Goal: Task Accomplishment & Management: Use online tool/utility

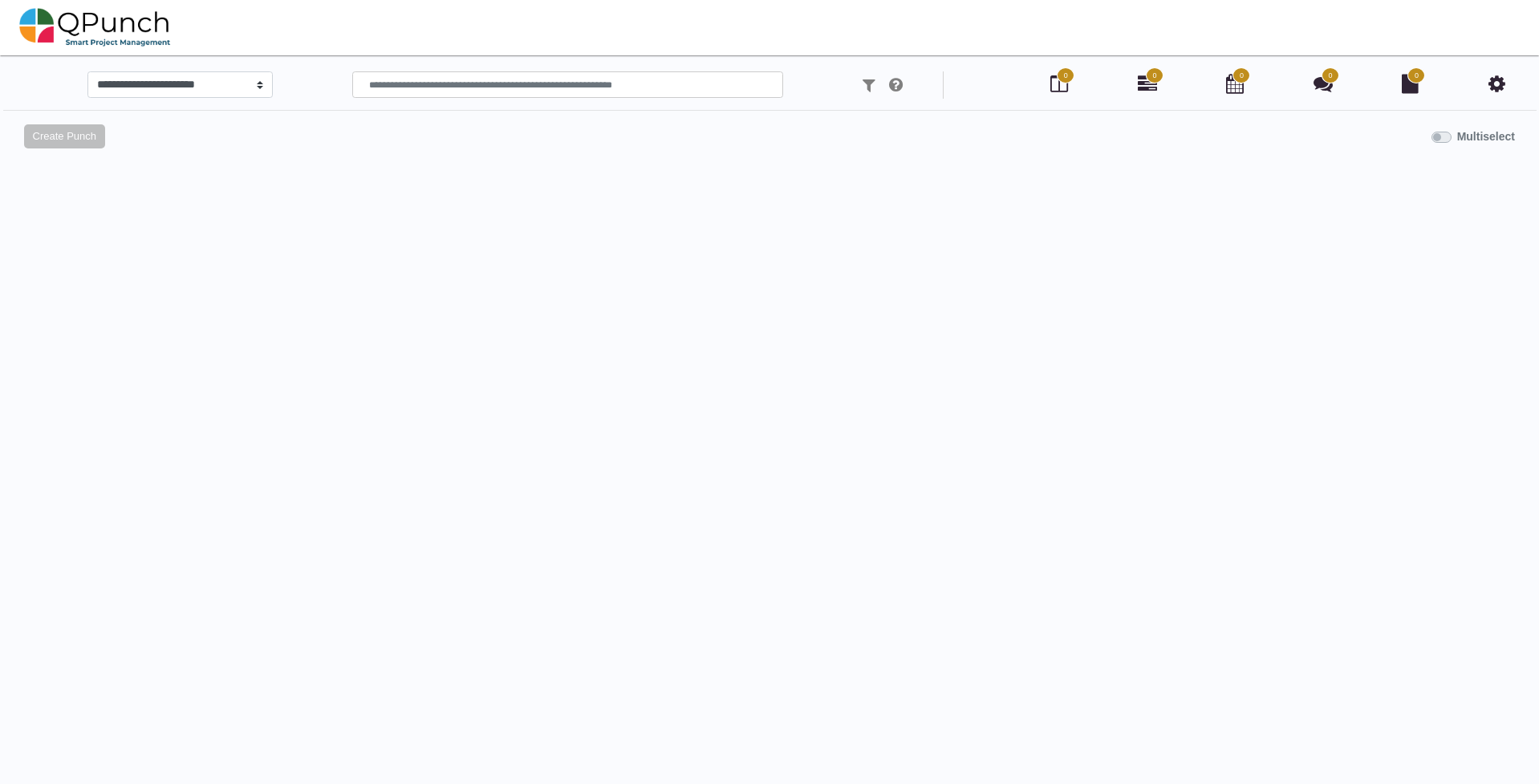
select select
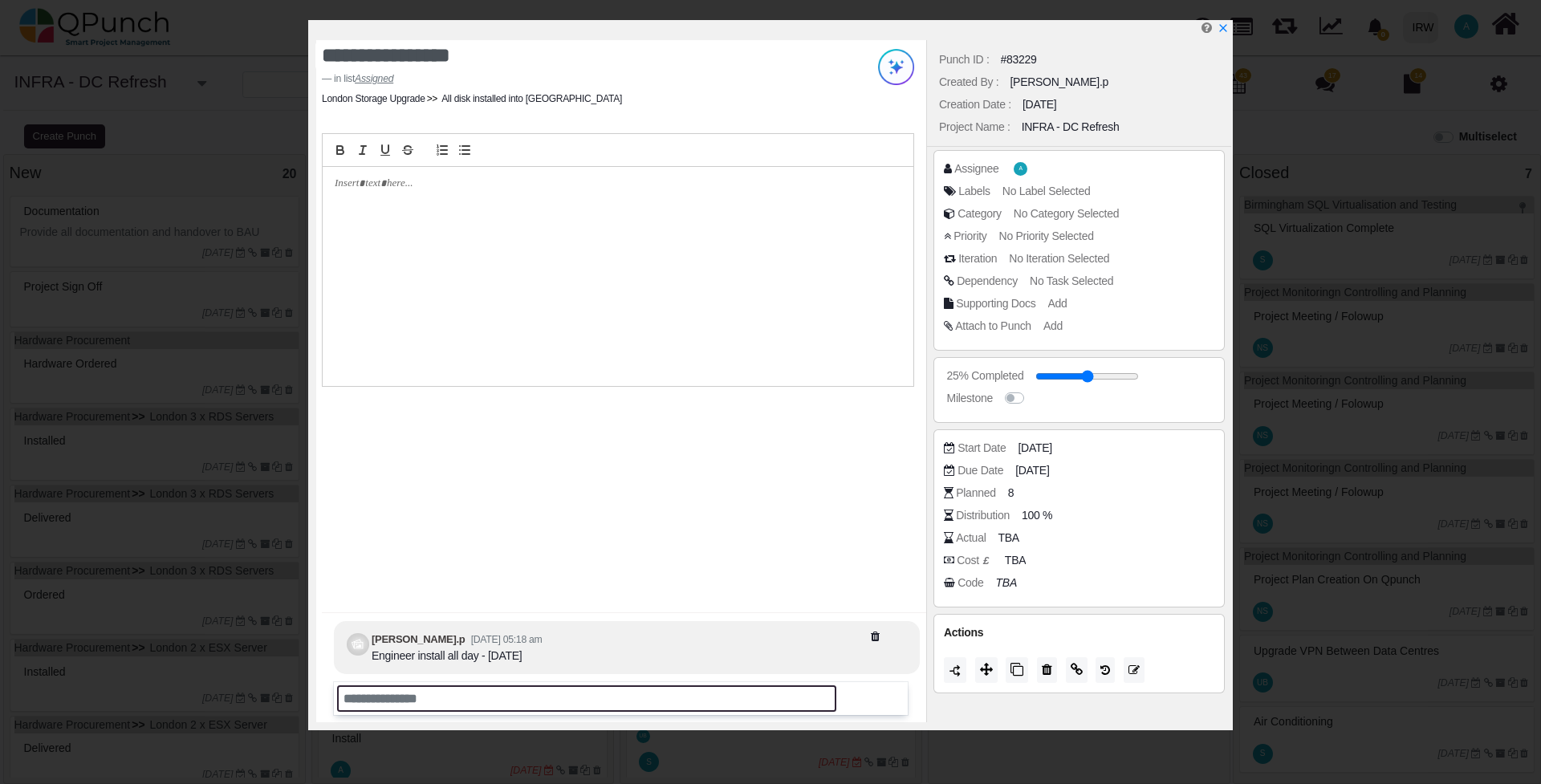
click at [442, 696] on input "text" at bounding box center [586, 699] width 499 height 27
type input "**********"
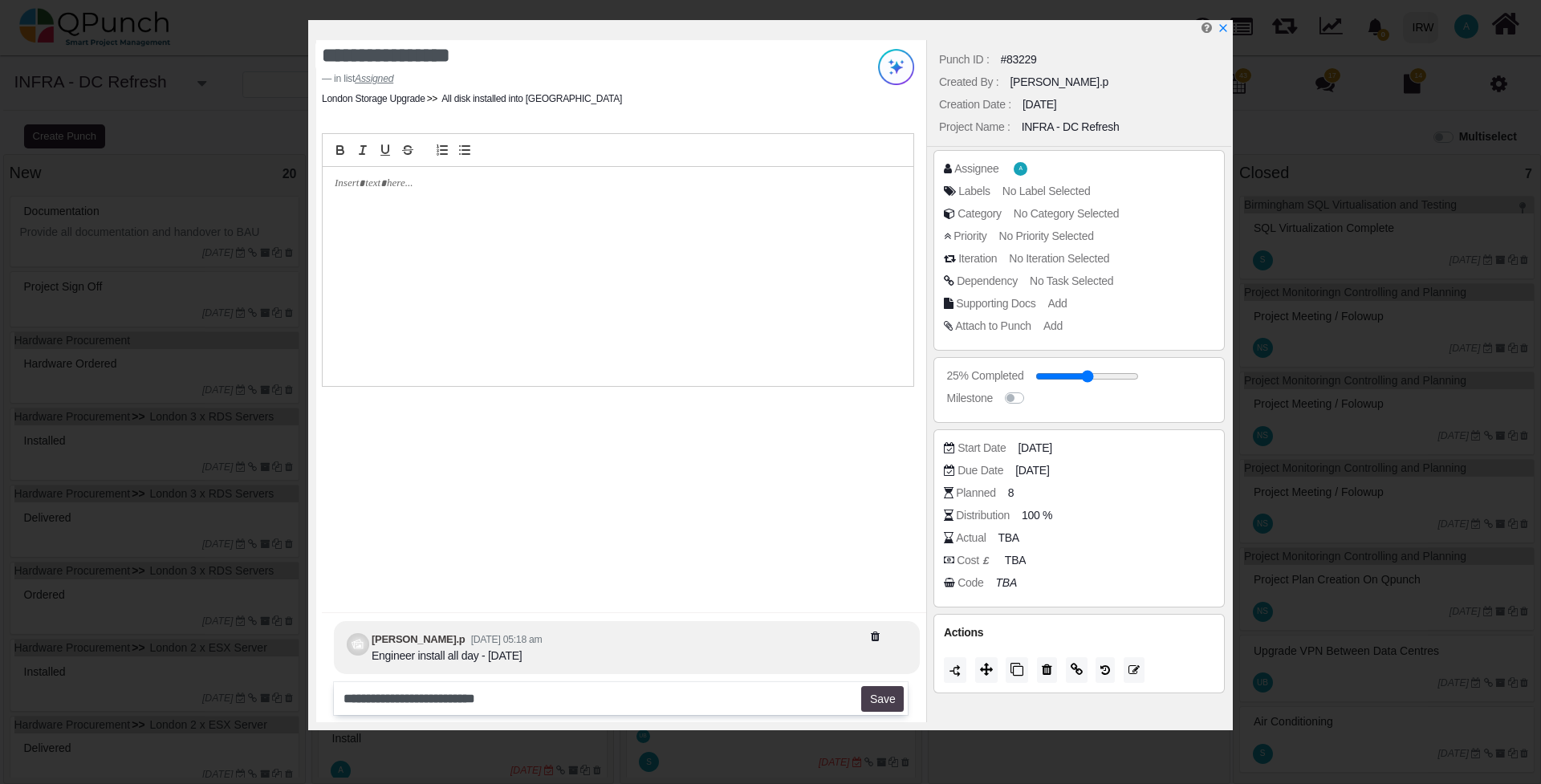
click at [890, 702] on button "Save" at bounding box center [882, 699] width 42 height 26
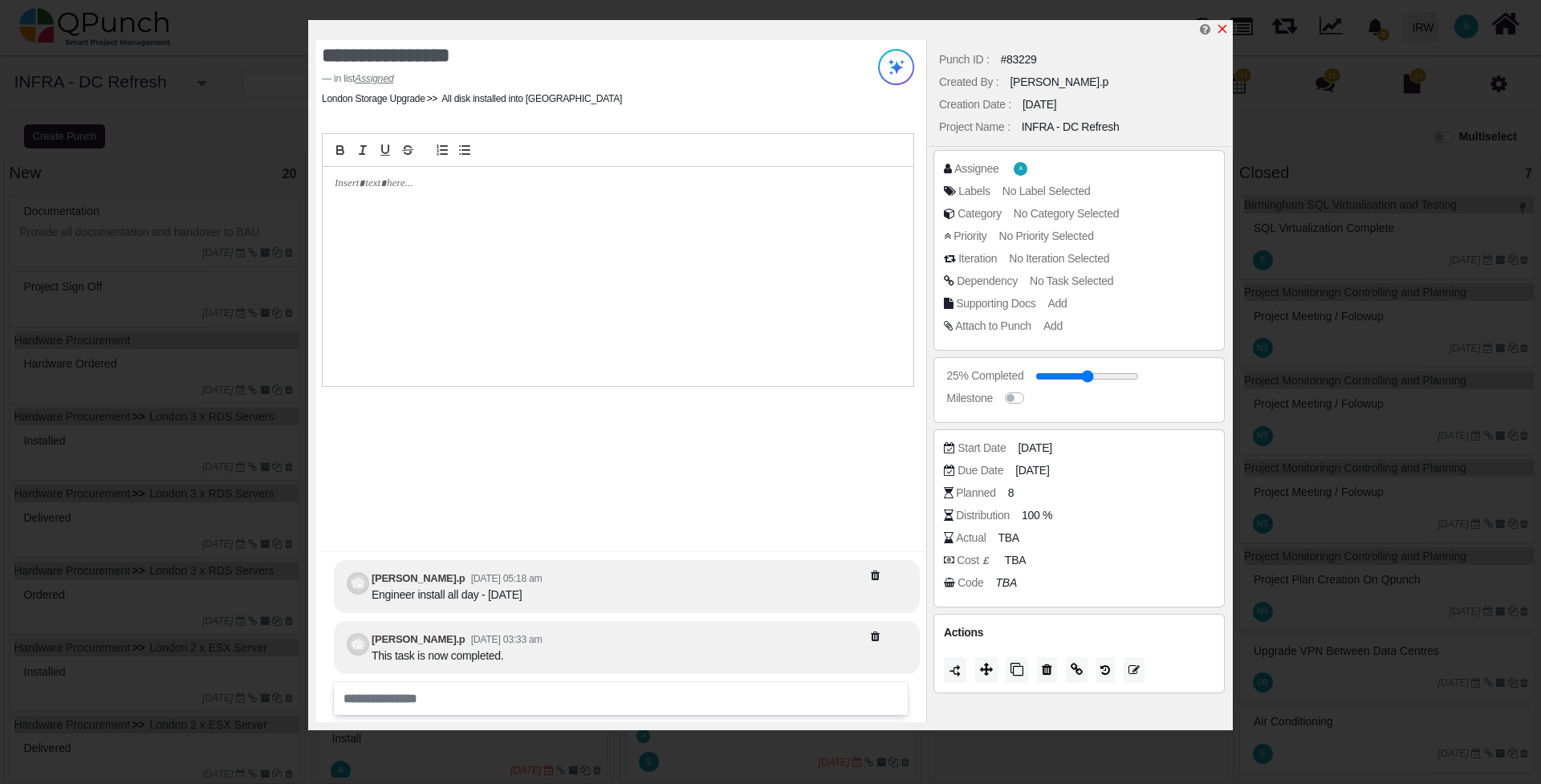
click at [1221, 29] on icon "x" at bounding box center [1222, 29] width 9 height 9
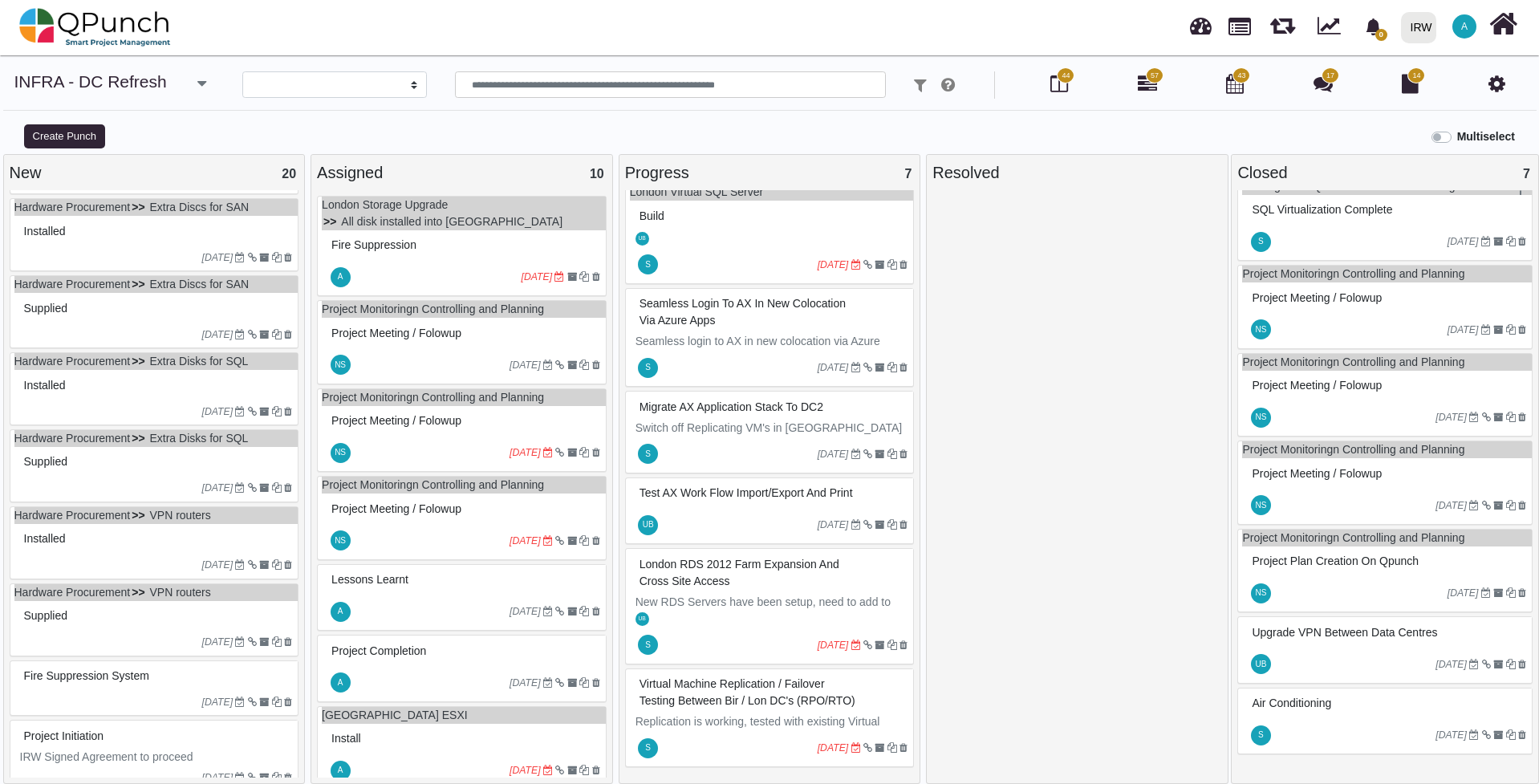
scroll to position [976, 0]
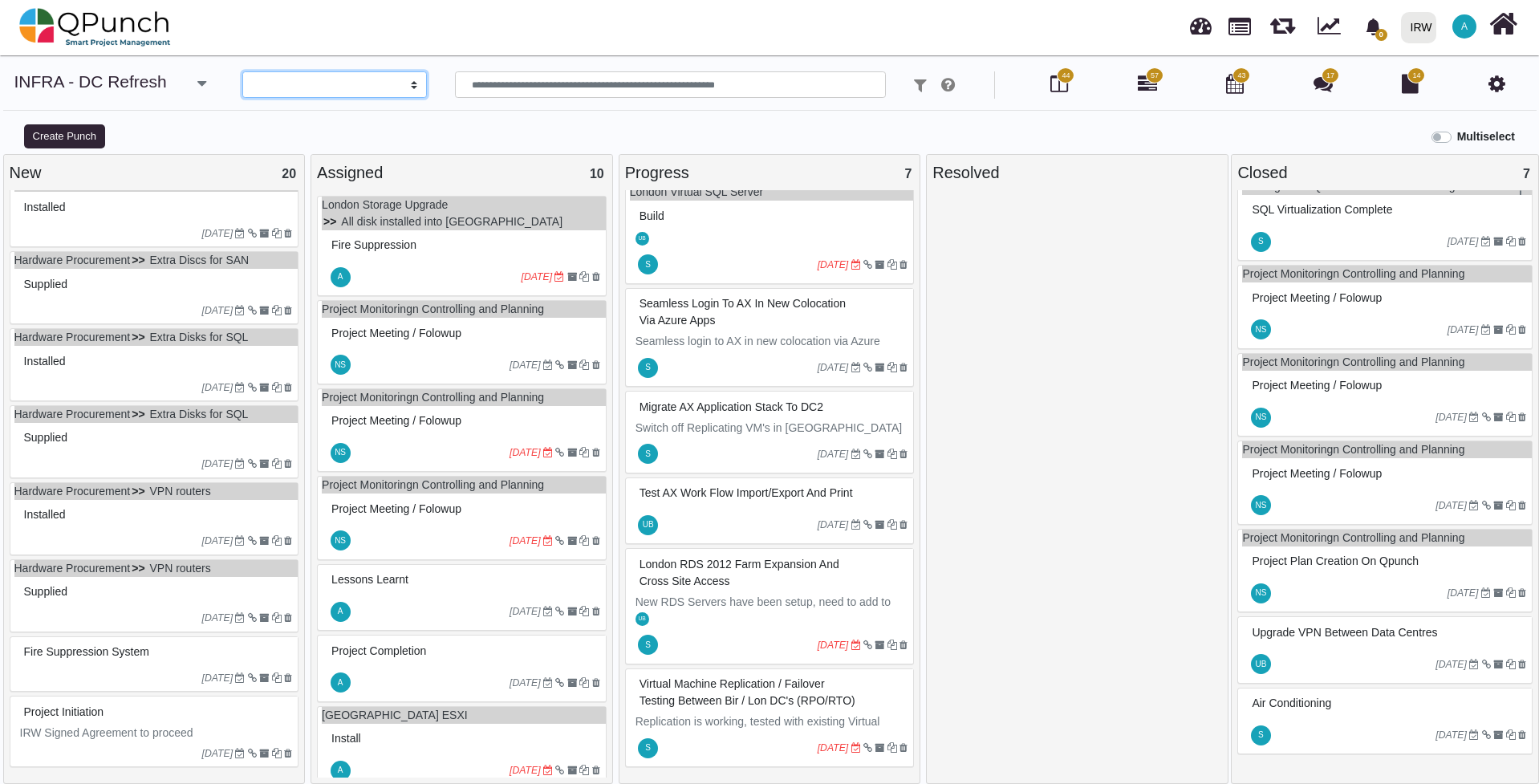
click at [372, 78] on select "**********" at bounding box center [334, 85] width 185 height 27
click at [496, 81] on input "text" at bounding box center [670, 85] width 431 height 27
type input "****"
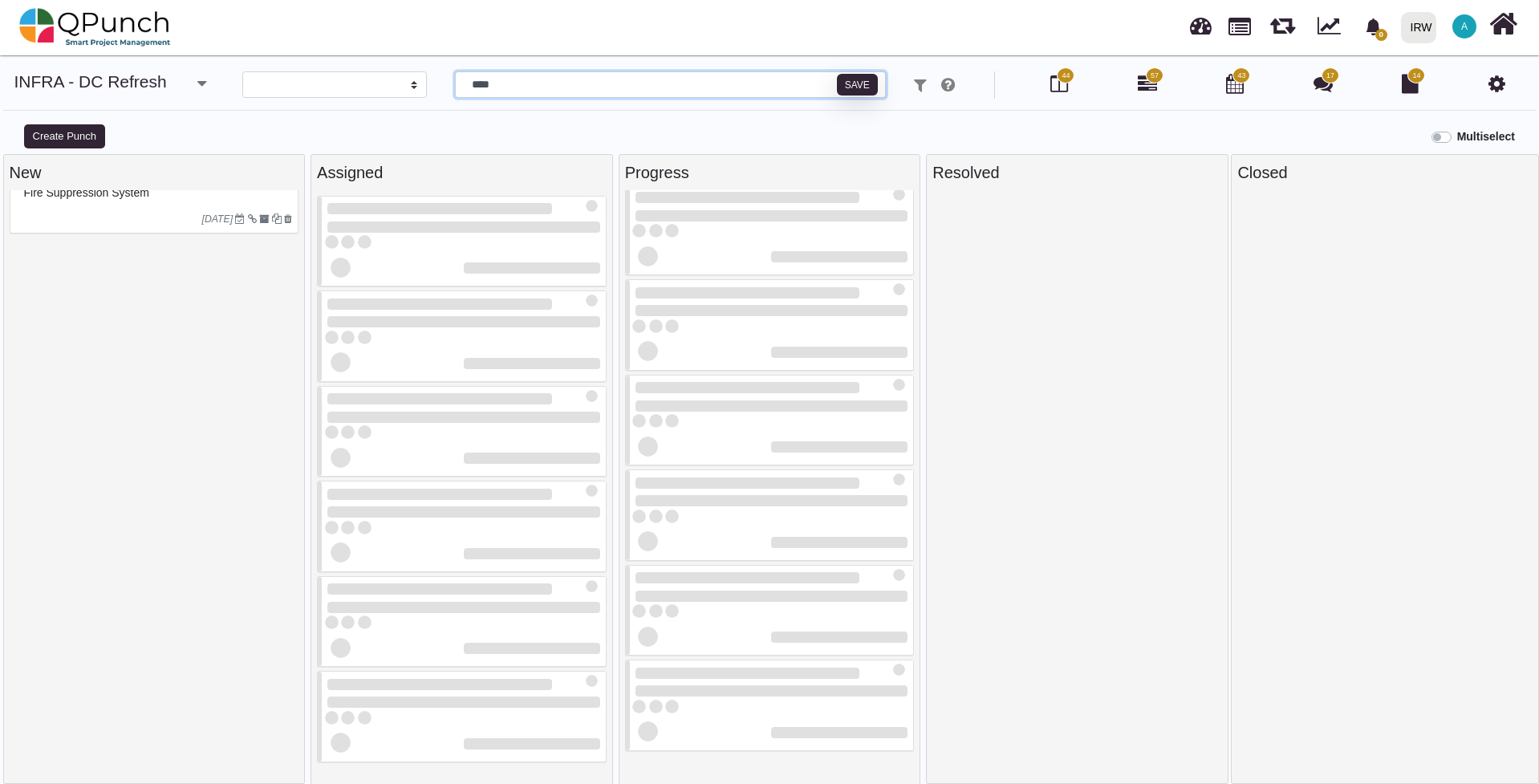
scroll to position [11, 0]
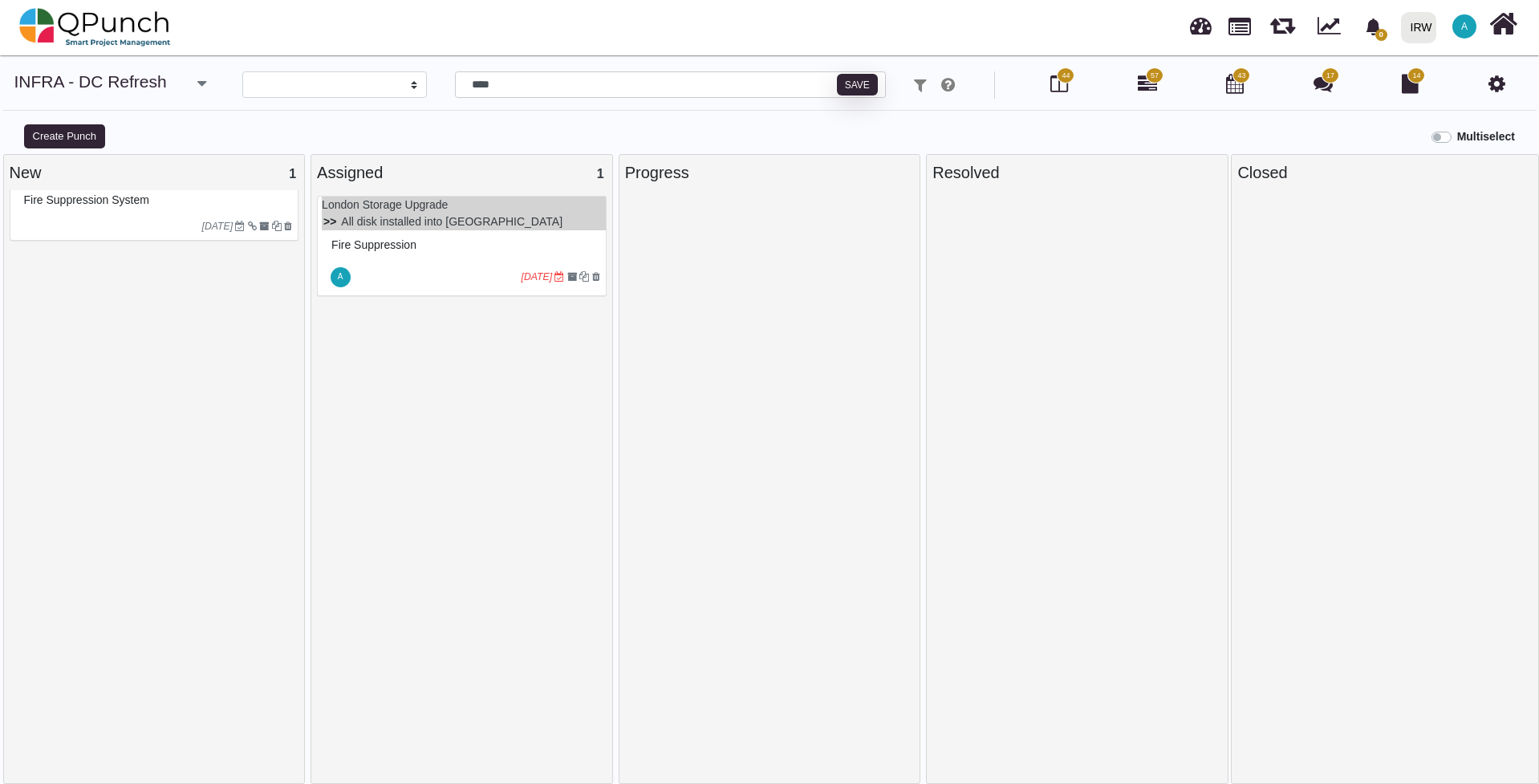
click at [477, 222] on ul "London Storage Upgrade All disk installed into [GEOGRAPHIC_DATA]" at bounding box center [464, 213] width 284 height 34
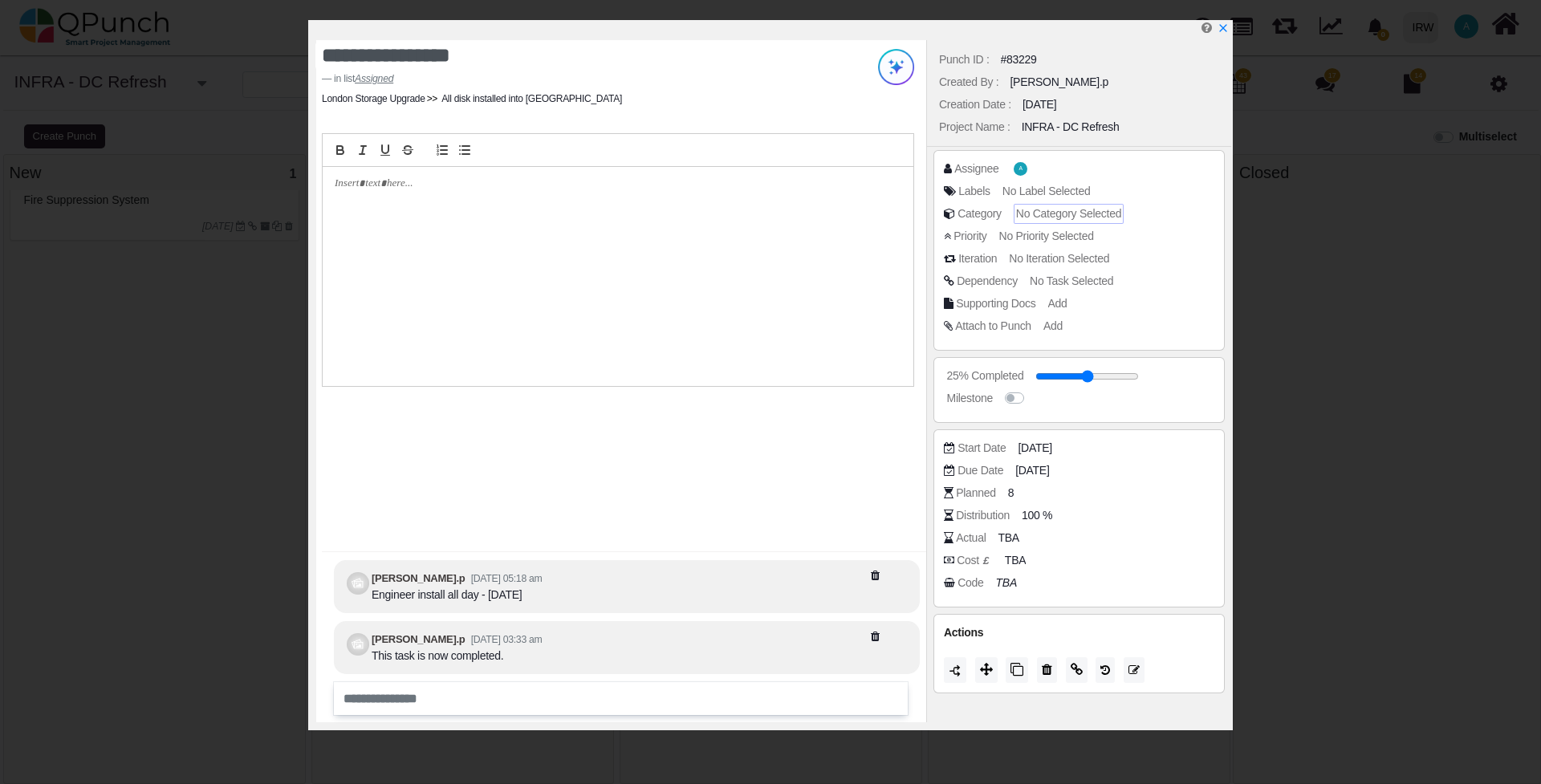
click at [1031, 208] on span "No Category Selected" at bounding box center [1069, 213] width 105 height 12
click at [1149, 263] on div "Iteration No Iteration Selected" at bounding box center [1083, 258] width 279 height 16
drag, startPoint x: 1063, startPoint y: 374, endPoint x: 1148, endPoint y: 372, distance: 85.0
click at [1147, 373] on input "range" at bounding box center [1096, 376] width 103 height 7
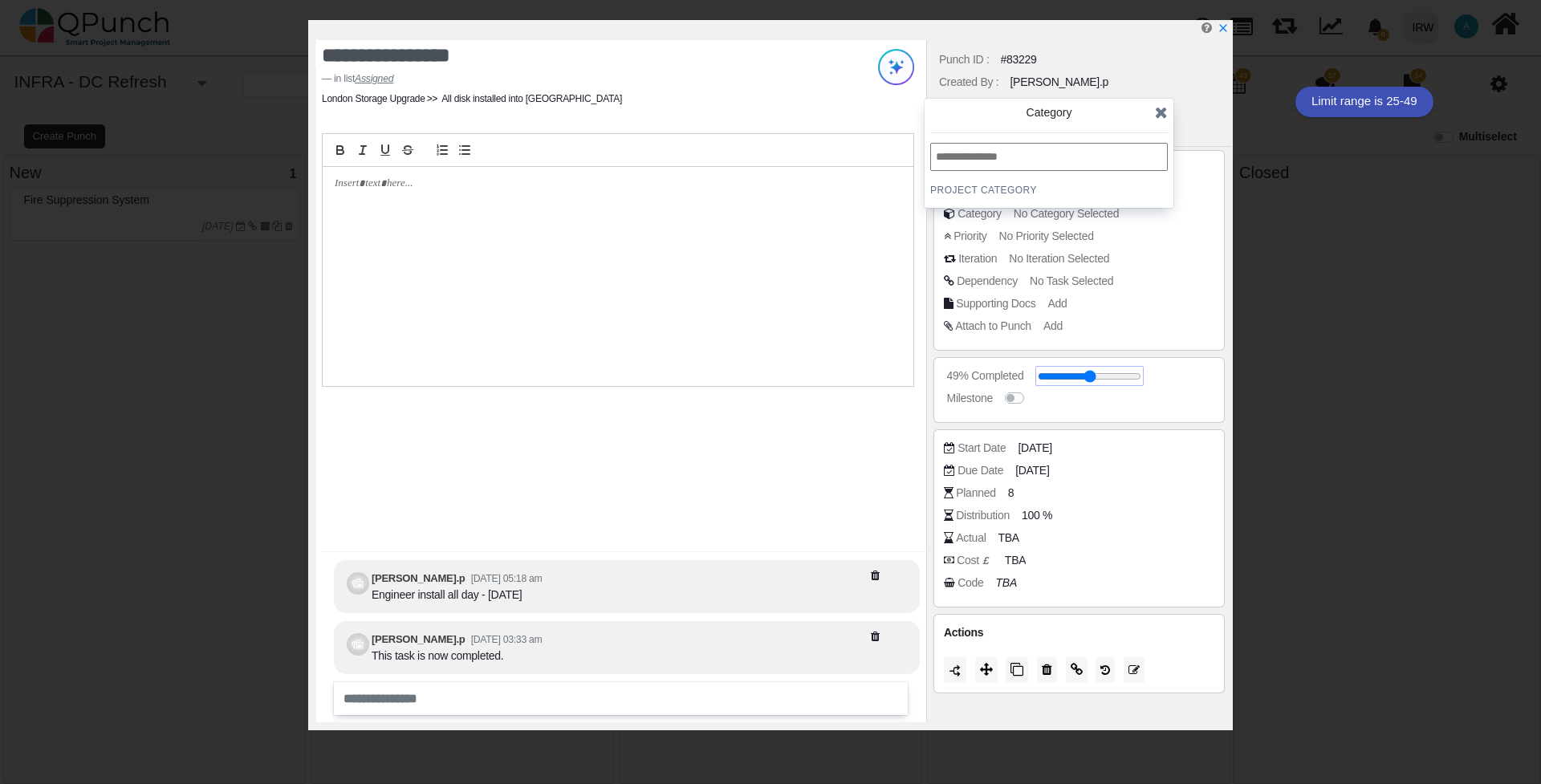
click at [1124, 376] on input "range" at bounding box center [1090, 376] width 103 height 7
type input "**"
click at [1229, 30] on div at bounding box center [773, 30] width 915 height 20
click at [1223, 31] on icon "x" at bounding box center [1222, 29] width 9 height 9
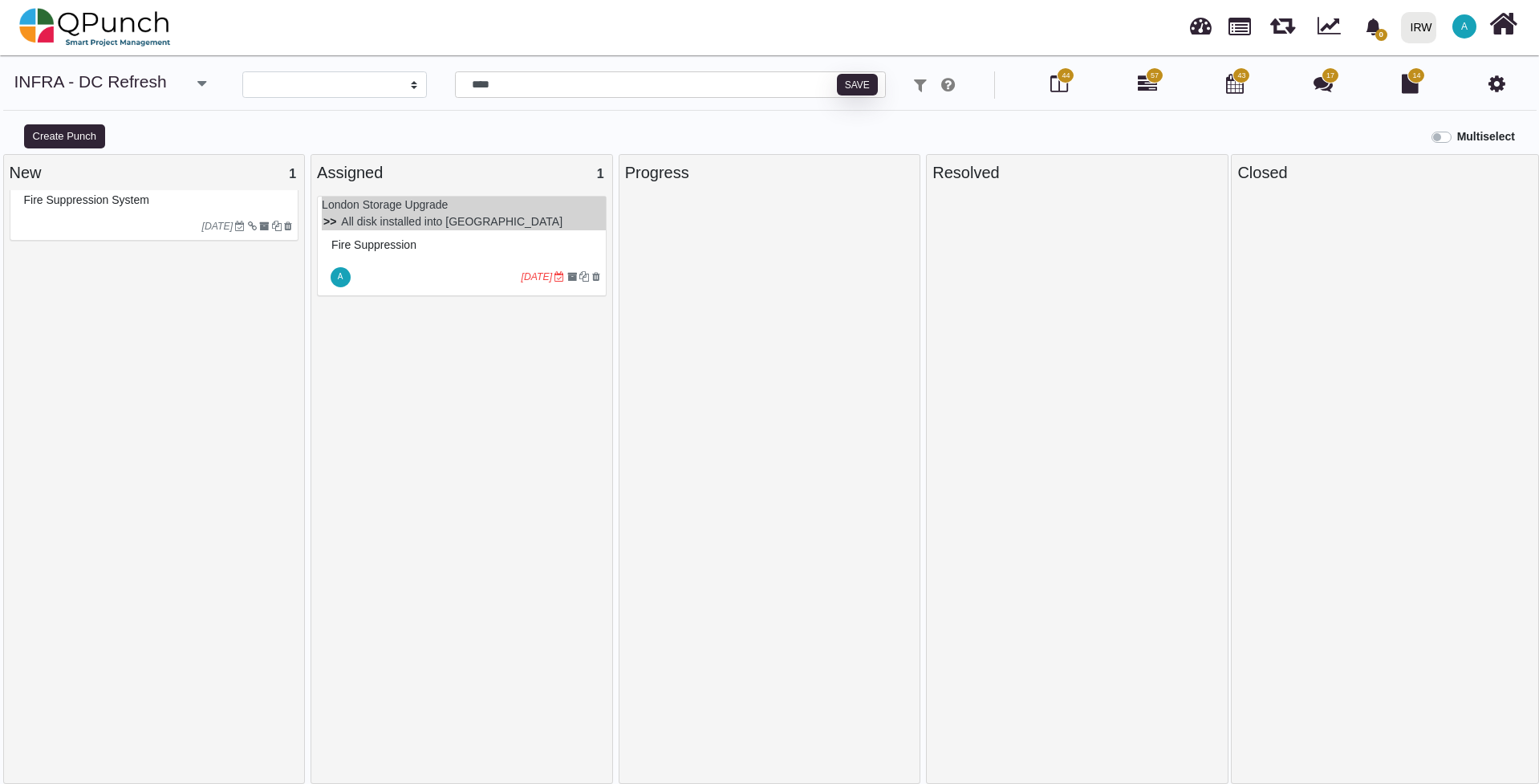
click at [534, 280] on icon "[DATE]" at bounding box center [536, 277] width 32 height 11
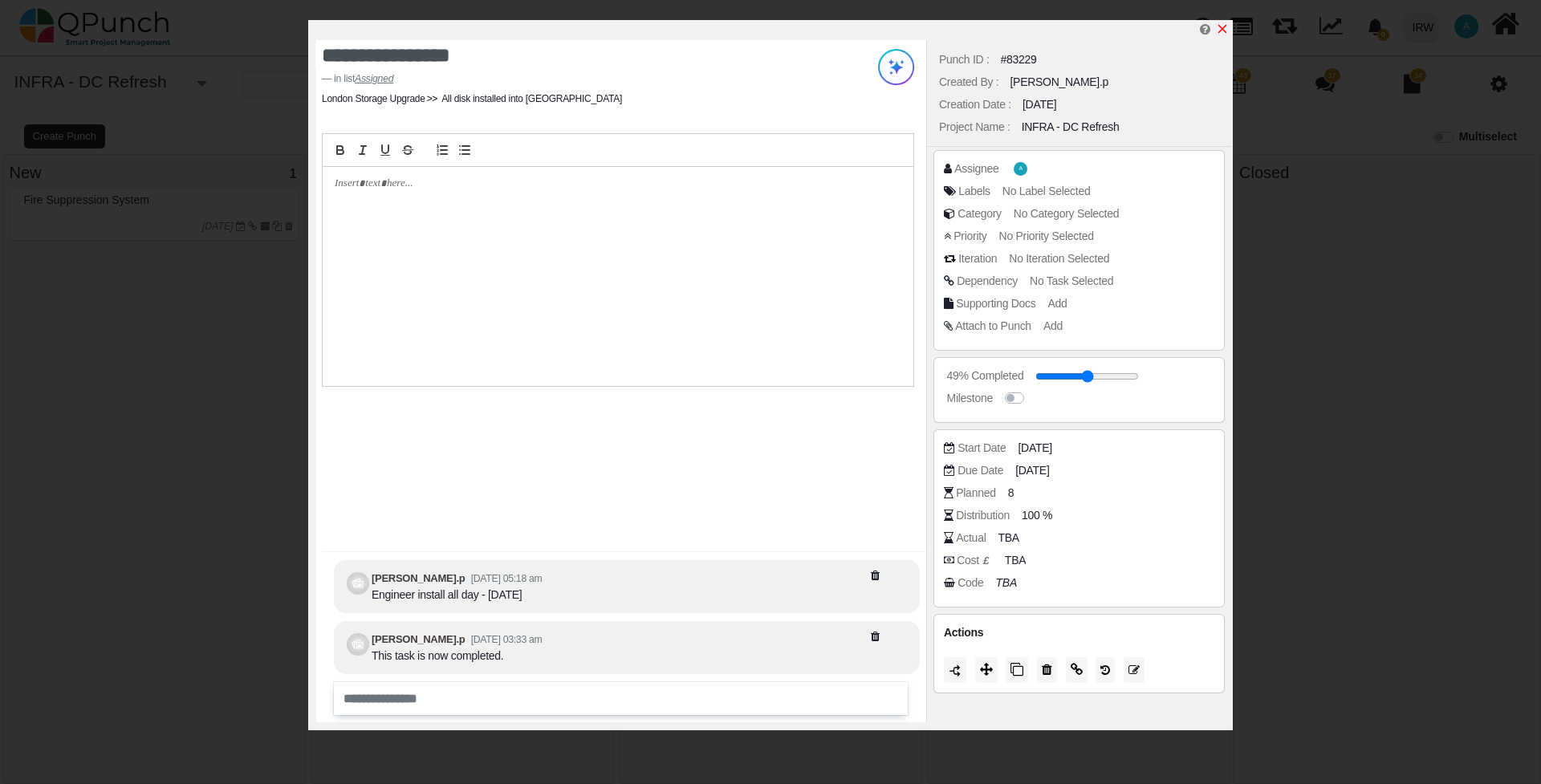
click at [1219, 28] on icon "x" at bounding box center [1222, 28] width 12 height 12
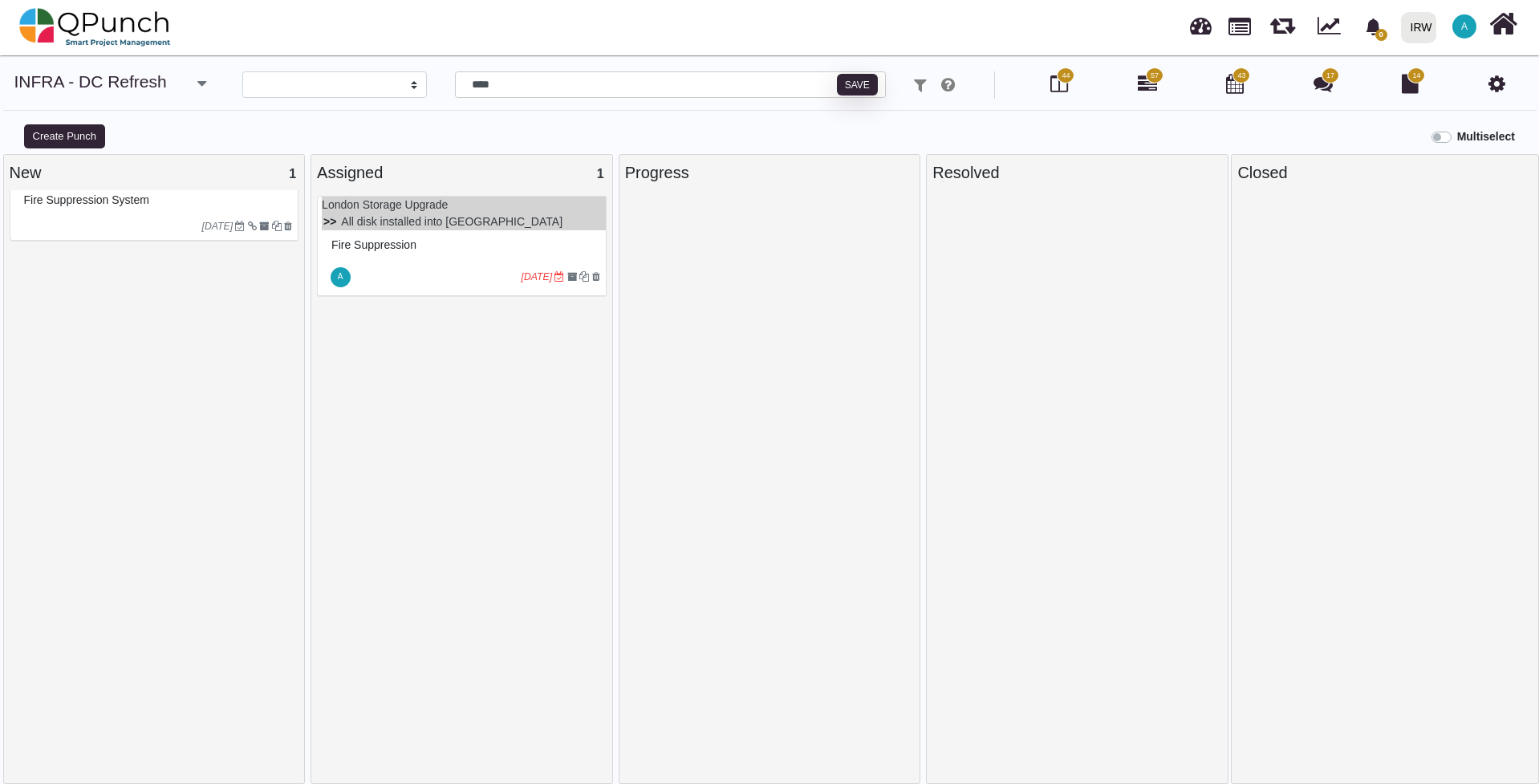
click at [151, 203] on div "Fire Suppression system" at bounding box center [156, 200] width 273 height 25
click at [151, 203] on div "Fire Suppression system [DATE]" at bounding box center [154, 213] width 290 height 56
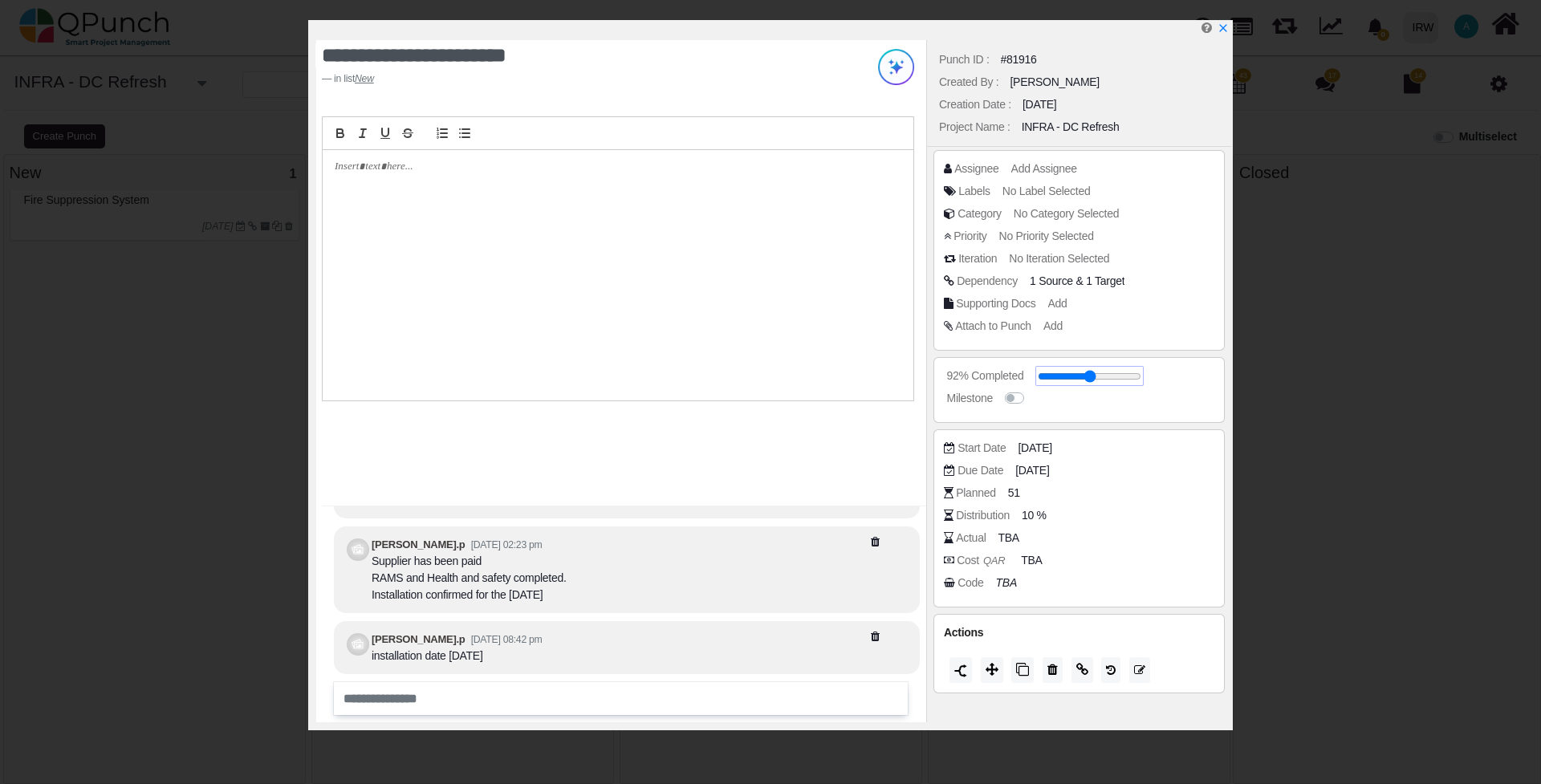
drag, startPoint x: 1076, startPoint y: 376, endPoint x: 1128, endPoint y: 374, distance: 52.0
click at [1128, 374] on input "range" at bounding box center [1090, 376] width 103 height 7
click at [1118, 374] on input "range" at bounding box center [1090, 376] width 103 height 7
type input "**"
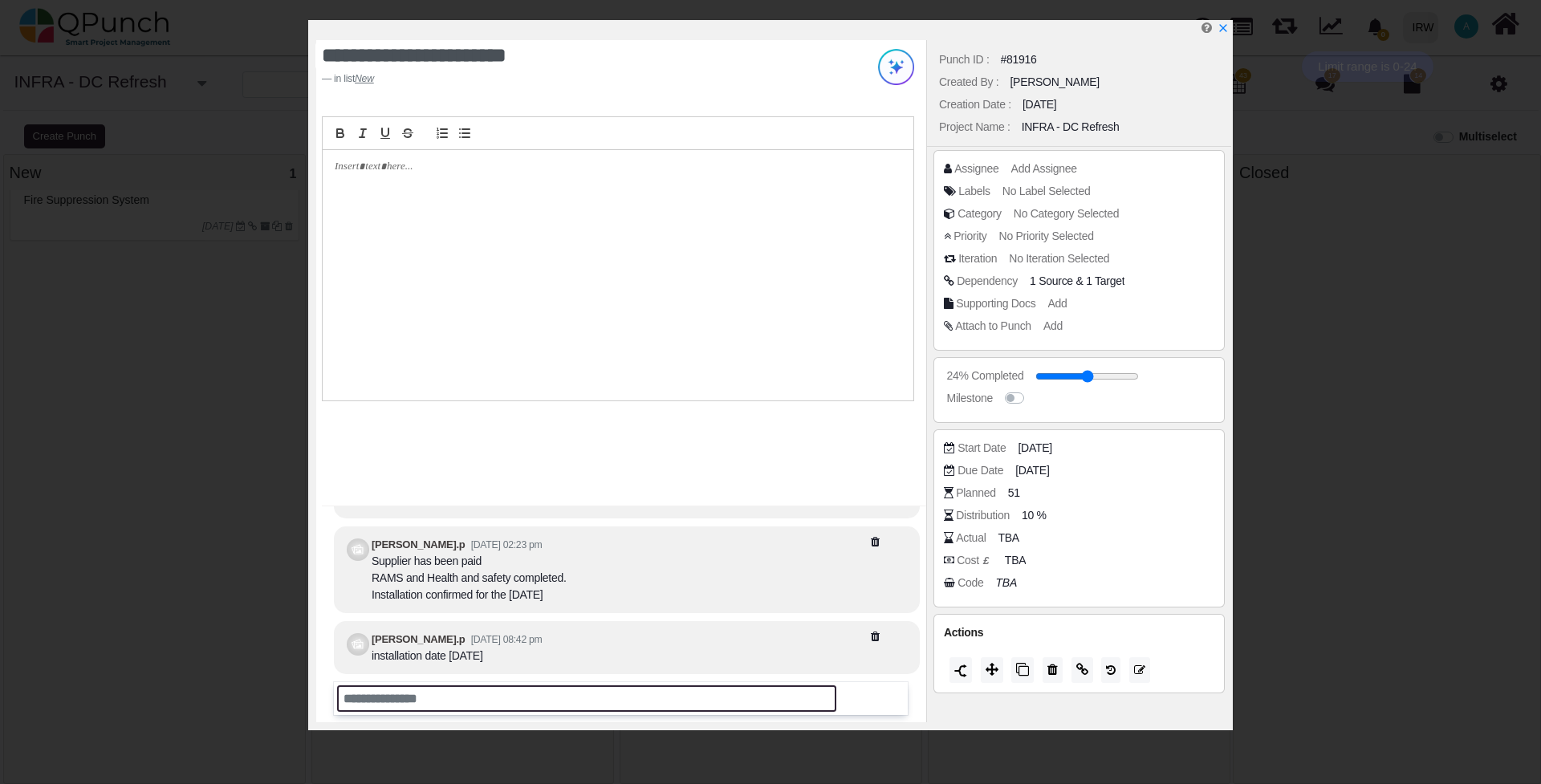
click at [398, 700] on input "text" at bounding box center [586, 699] width 499 height 27
type input "**********"
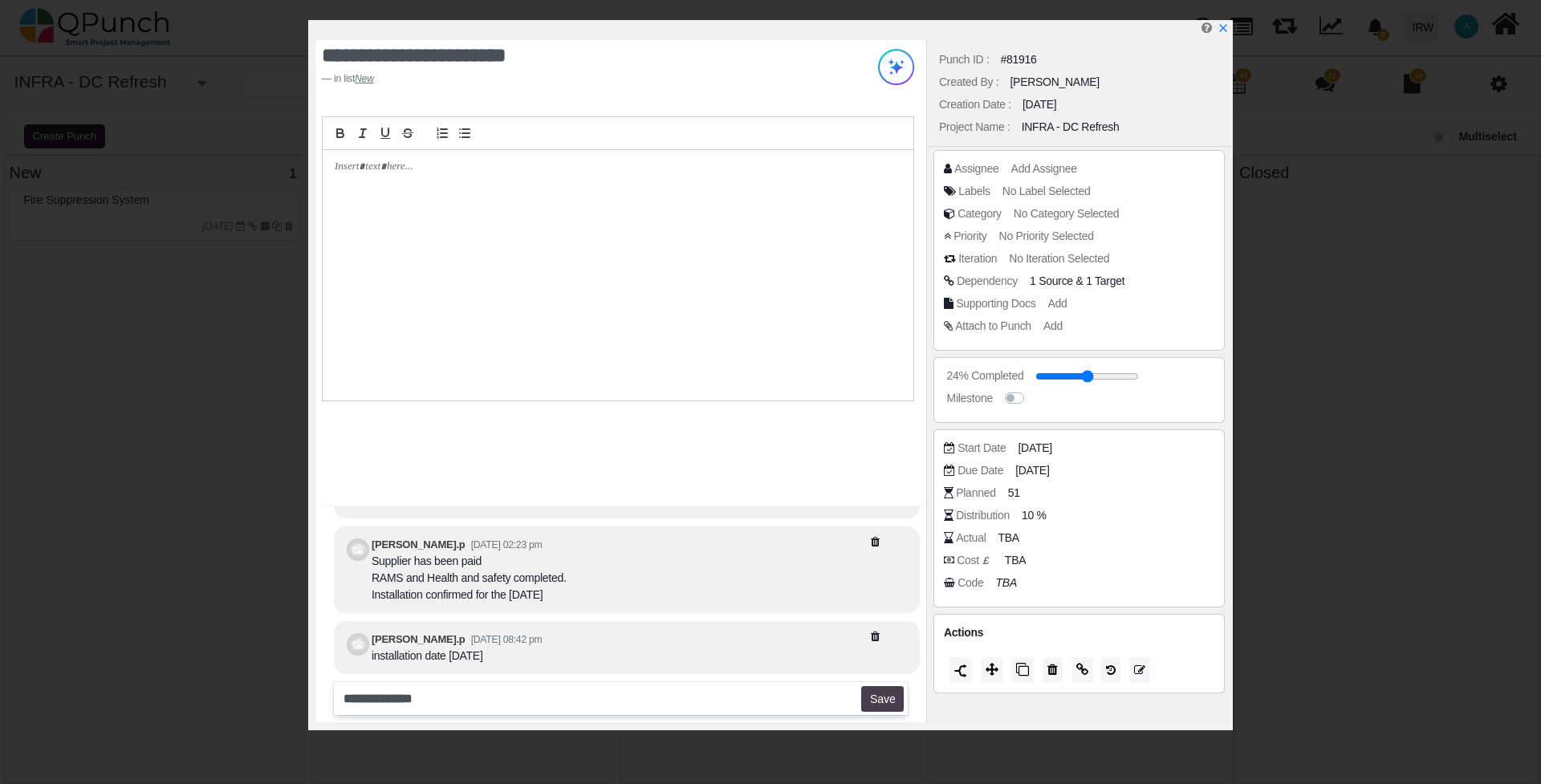
click at [891, 697] on button "Save" at bounding box center [882, 699] width 42 height 26
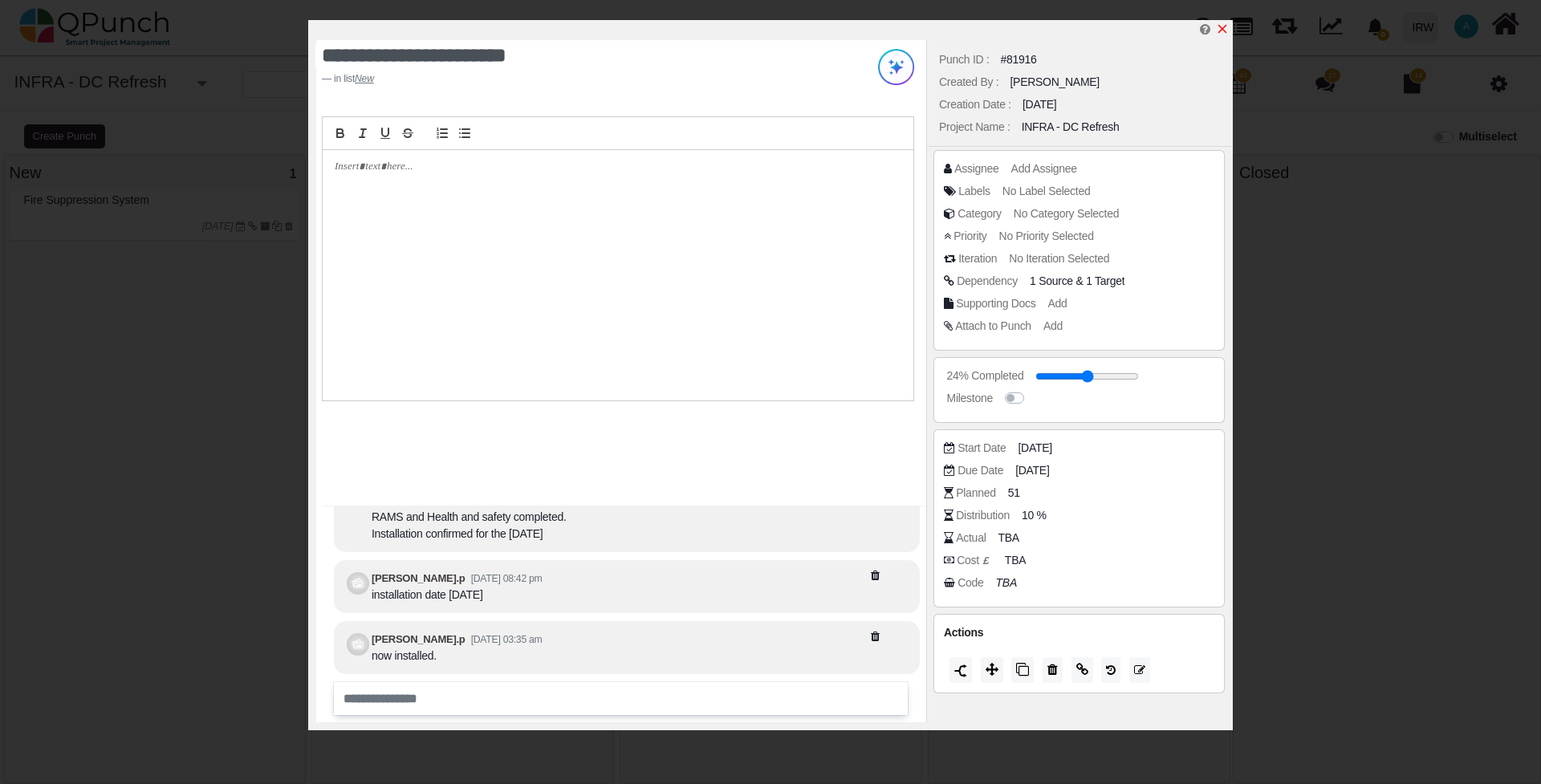
click at [1227, 33] on icon "x" at bounding box center [1222, 28] width 12 height 12
